Goal: Information Seeking & Learning: Learn about a topic

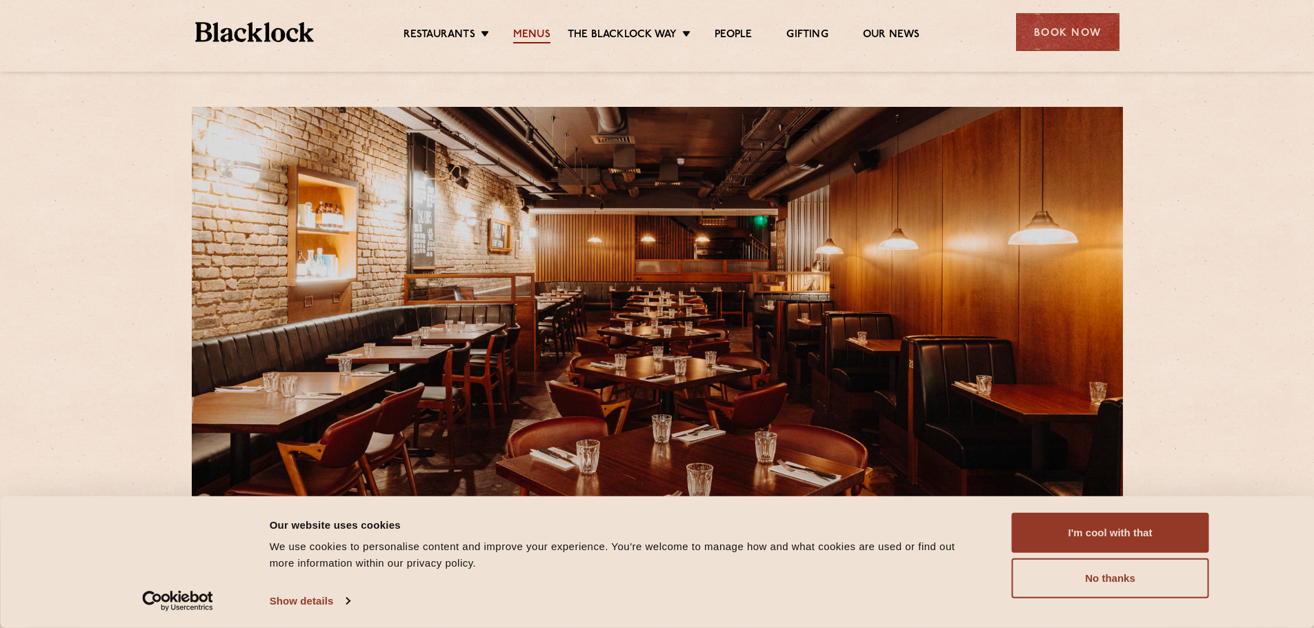
click at [527, 28] on link "Menus" at bounding box center [531, 35] width 37 height 15
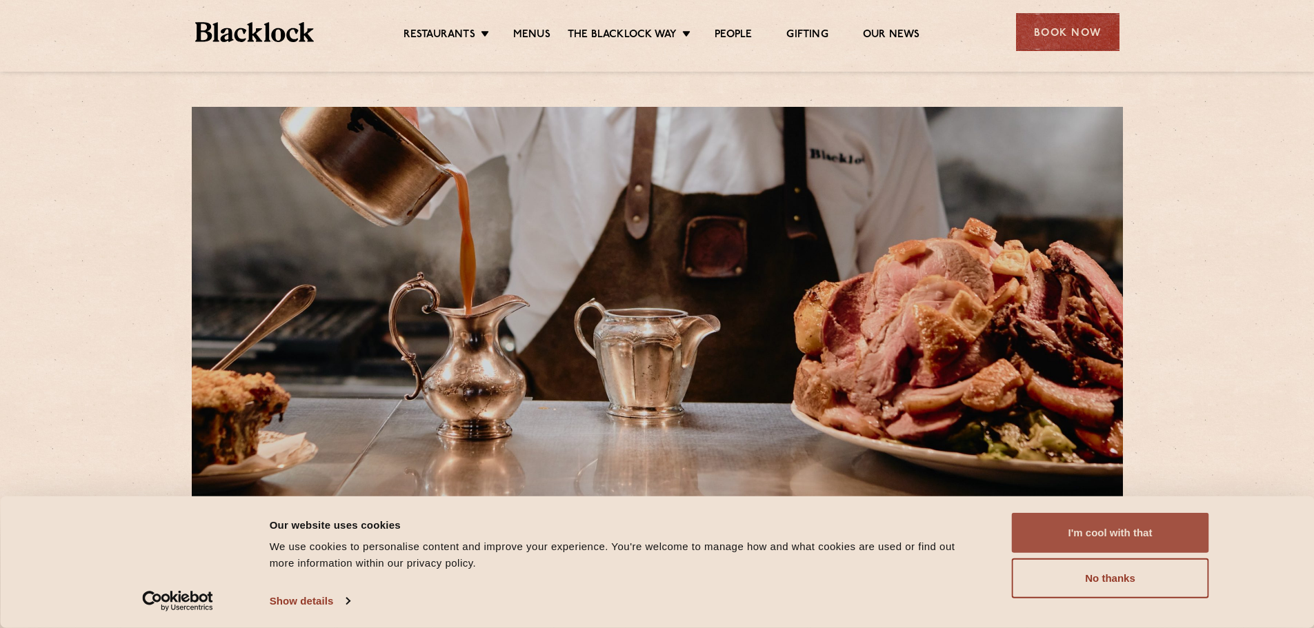
click at [1128, 534] on button "I'm cool with that" at bounding box center [1110, 533] width 197 height 40
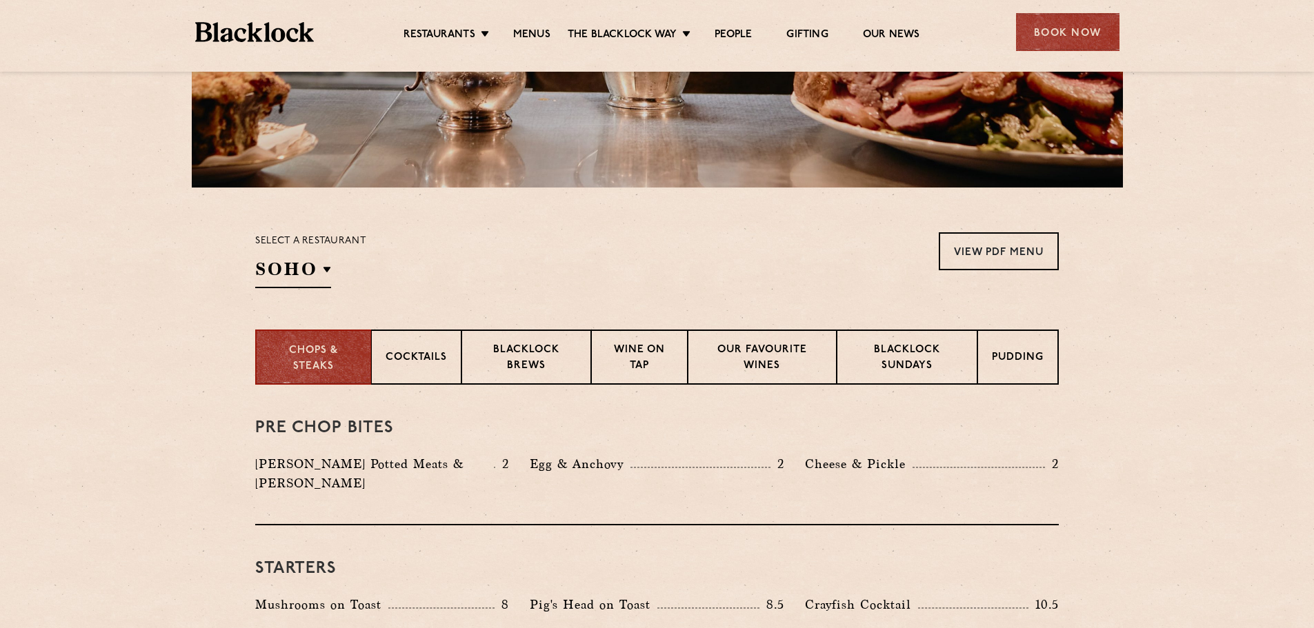
scroll to position [345, 0]
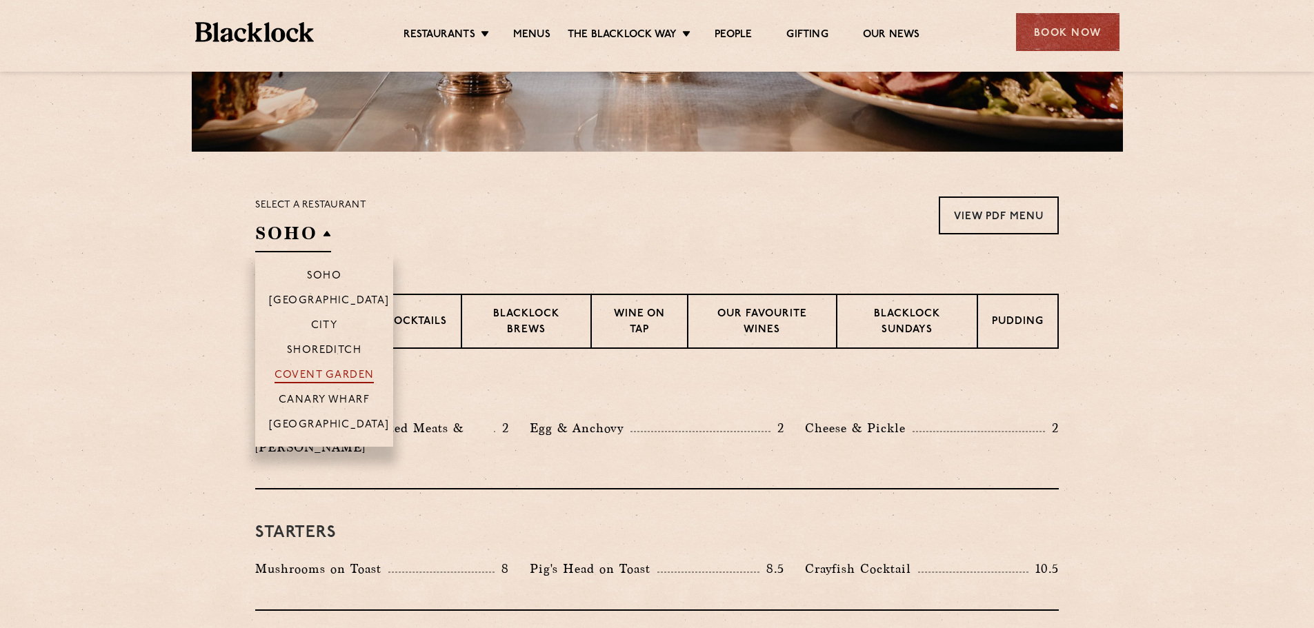
click at [324, 370] on p "Covent Garden" at bounding box center [324, 377] width 100 height 14
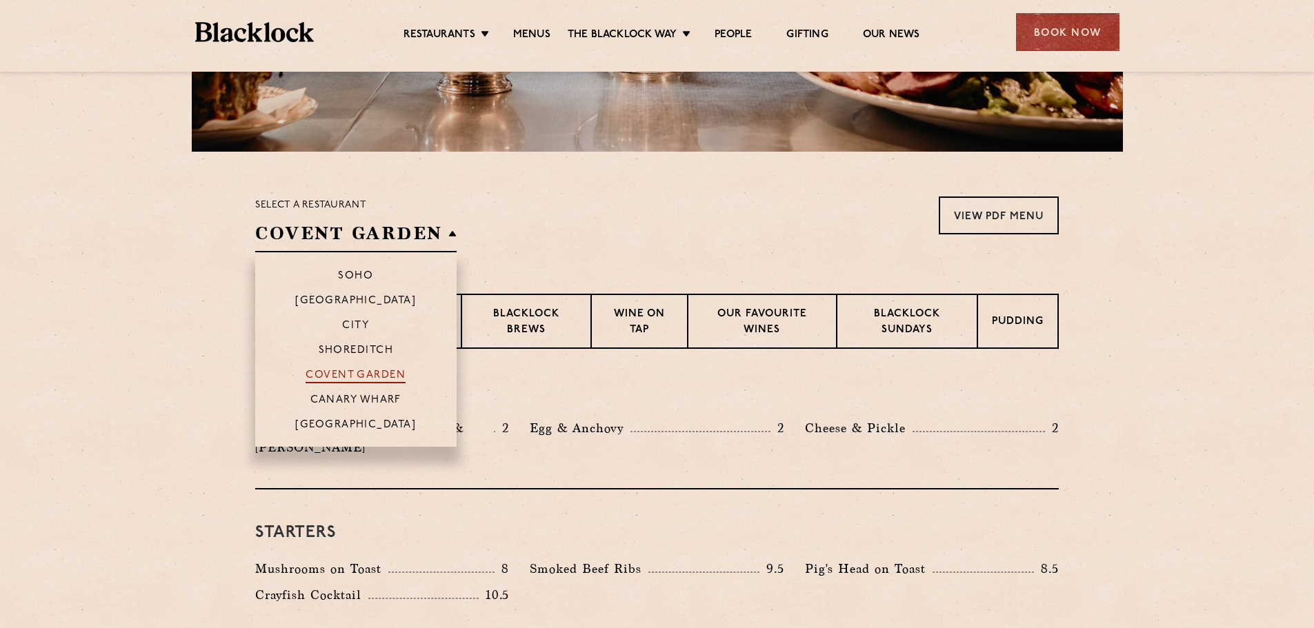
click at [343, 370] on p "Covent Garden" at bounding box center [356, 377] width 100 height 14
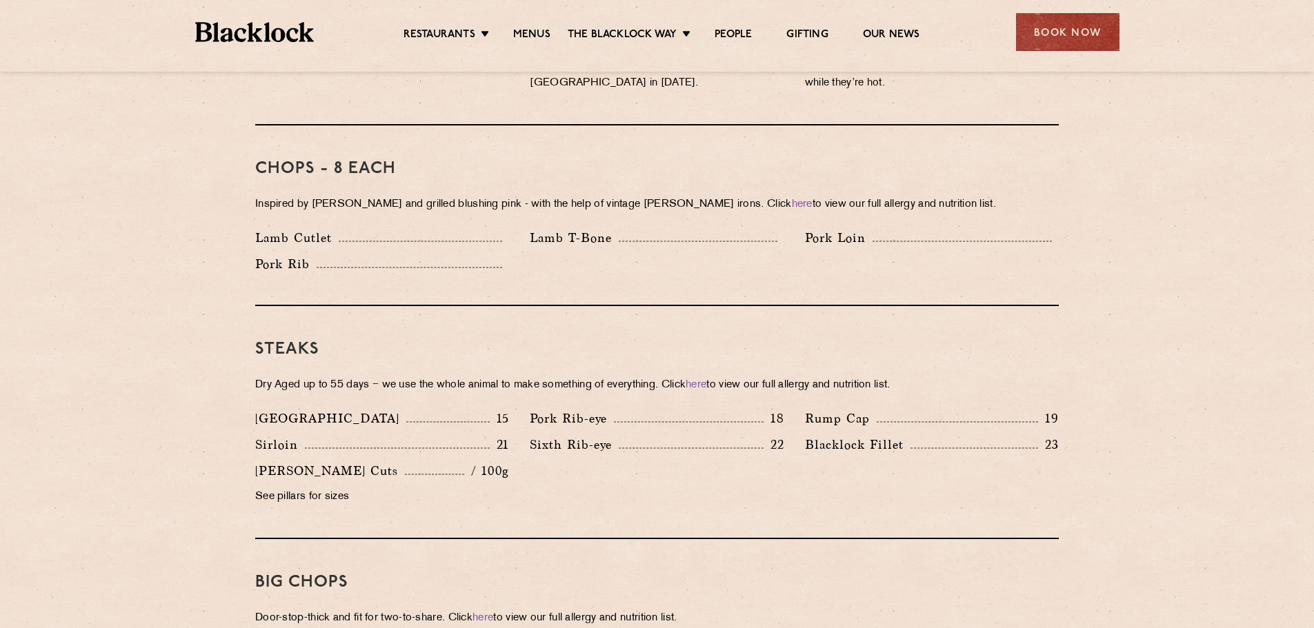
scroll to position [1103, 0]
